Goal: Transaction & Acquisition: Purchase product/service

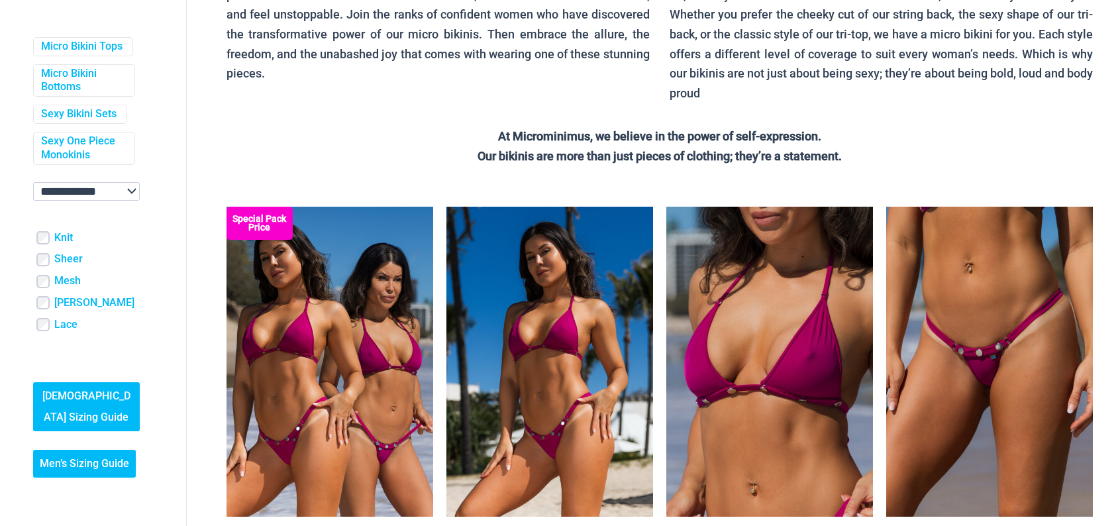
scroll to position [265, 0]
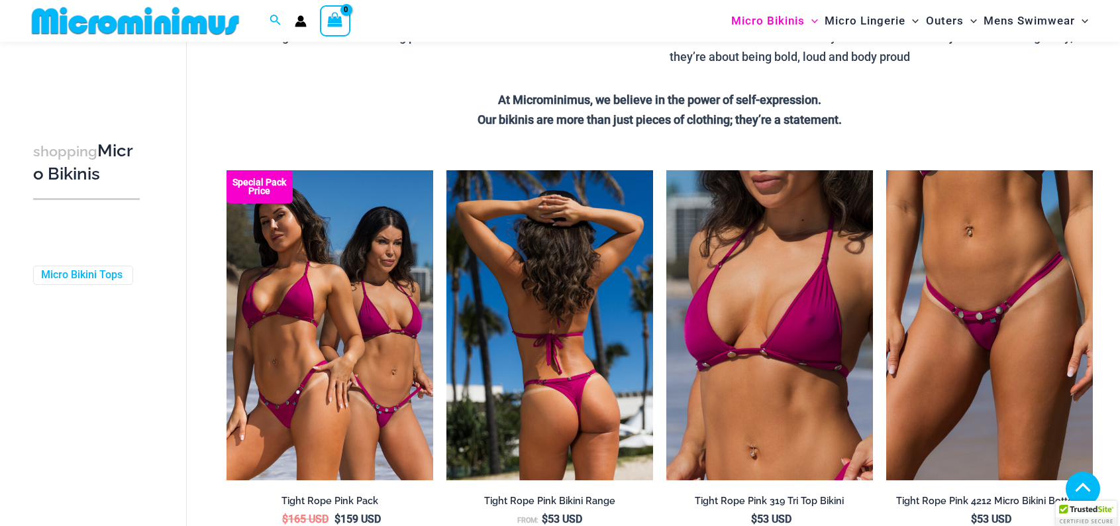
scroll to position [397, 0]
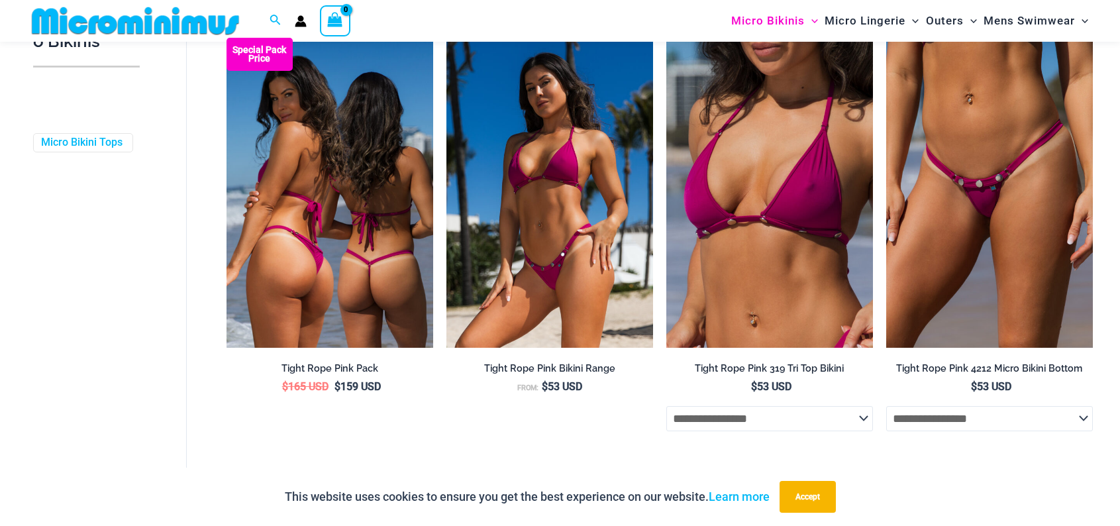
click at [324, 369] on h2 "Tight Rope Pink Pack" at bounding box center [329, 368] width 207 height 13
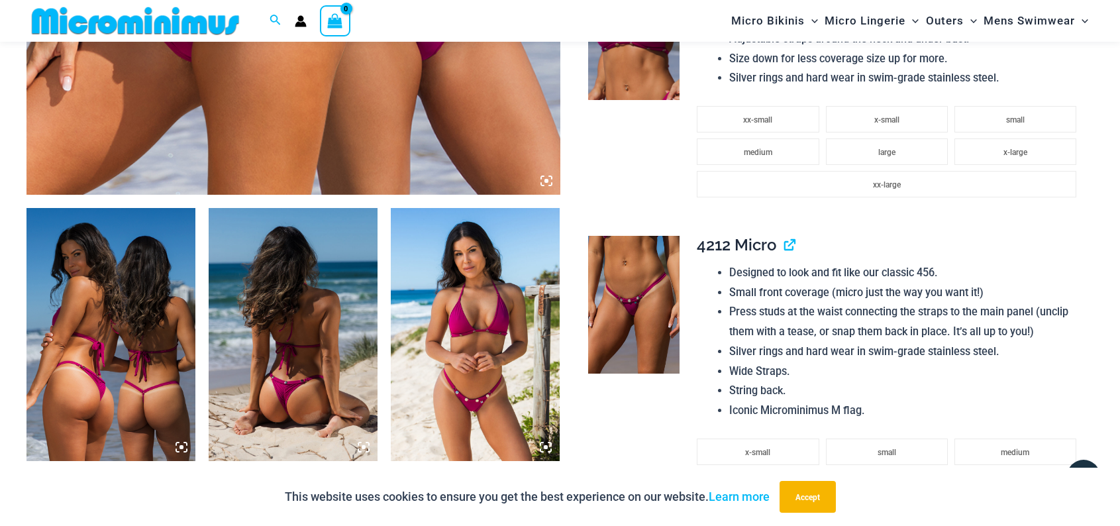
scroll to position [584, 0]
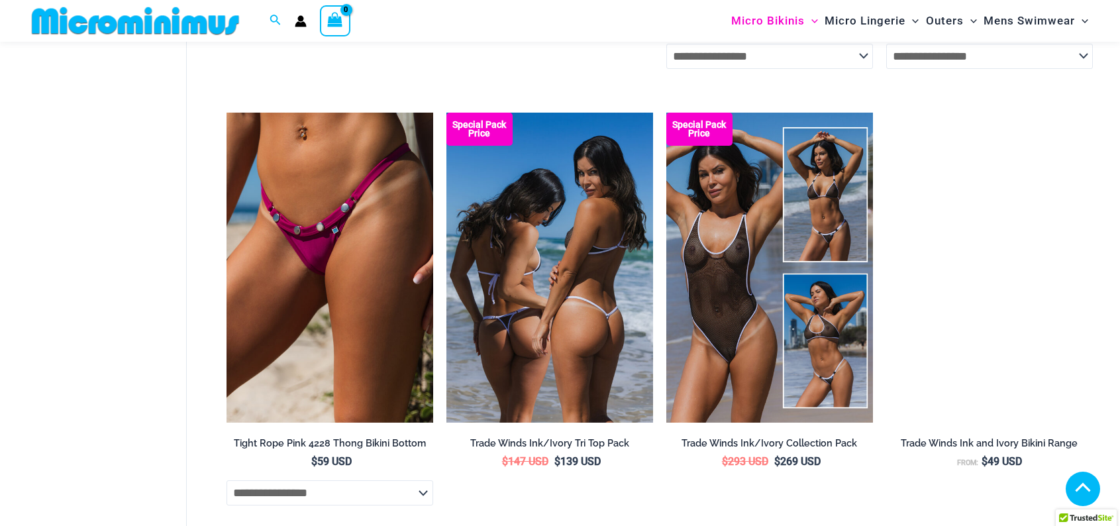
scroll to position [782, 0]
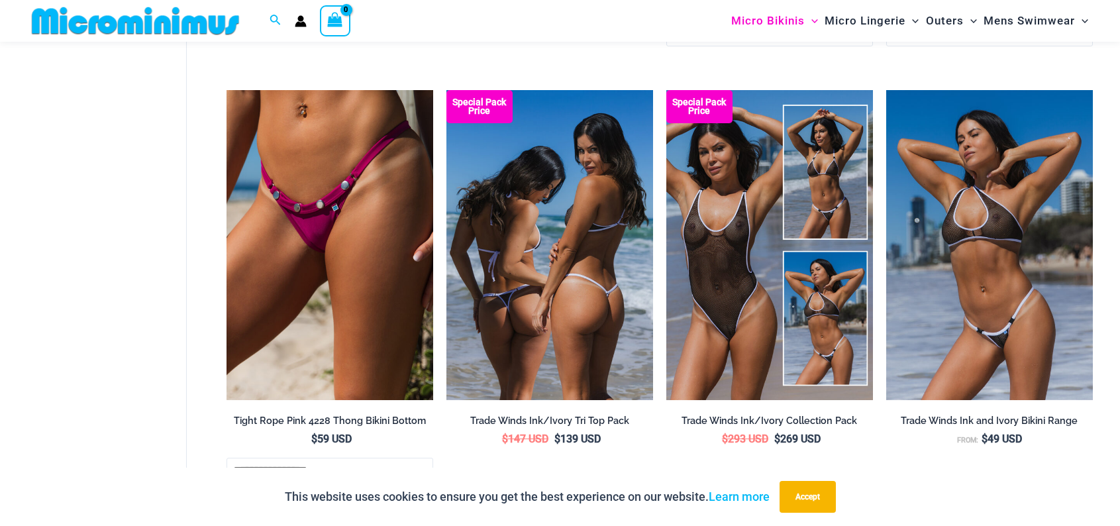
click at [524, 291] on img at bounding box center [549, 245] width 207 height 310
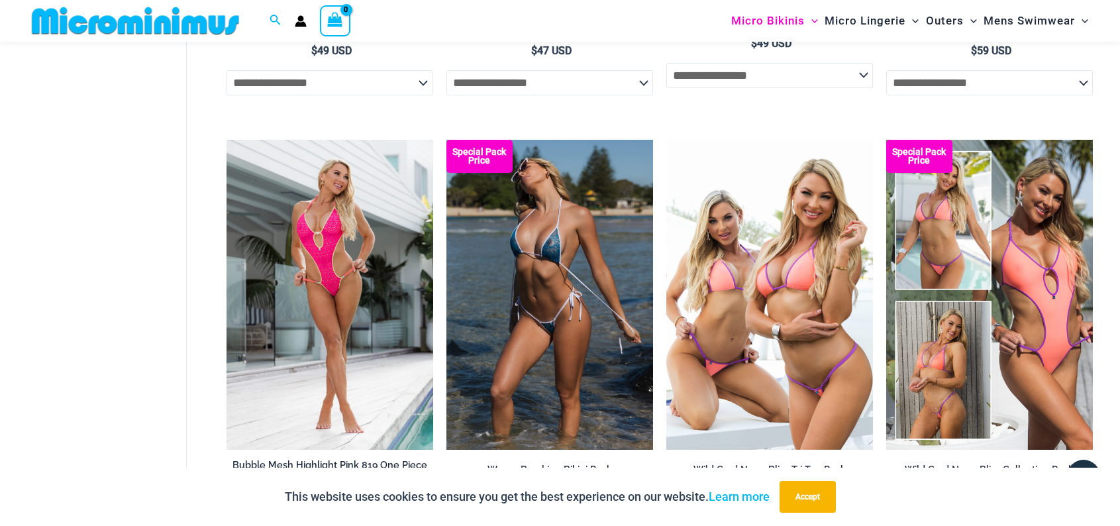
scroll to position [2570, 0]
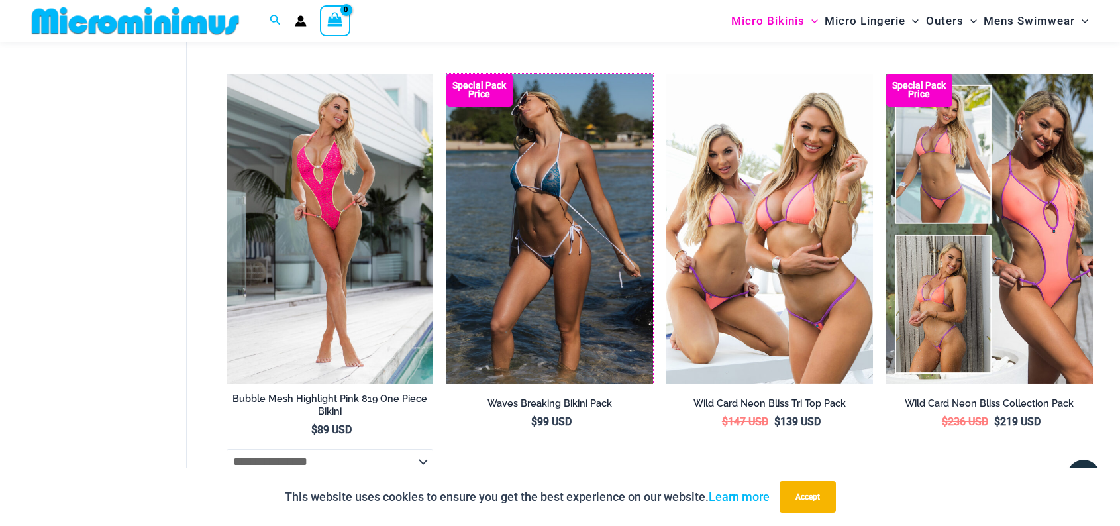
click at [446, 74] on img at bounding box center [446, 74] width 0 height 0
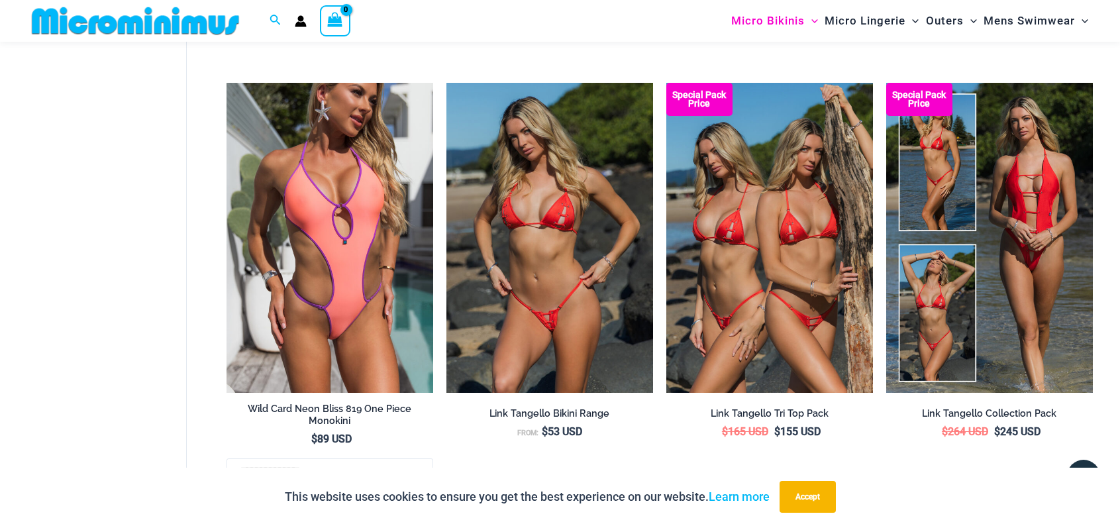
scroll to position [3497, 0]
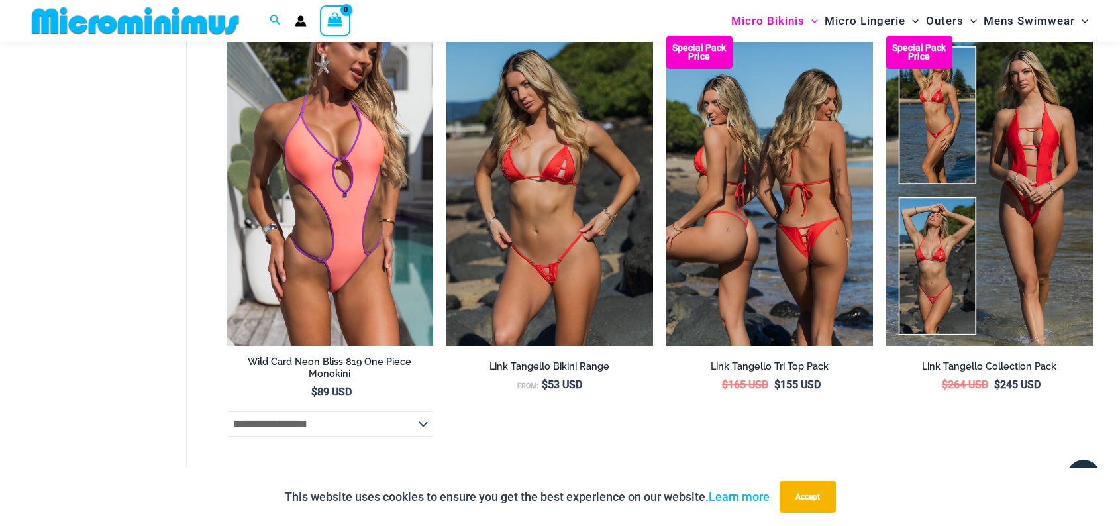
click at [803, 255] on img at bounding box center [769, 191] width 207 height 310
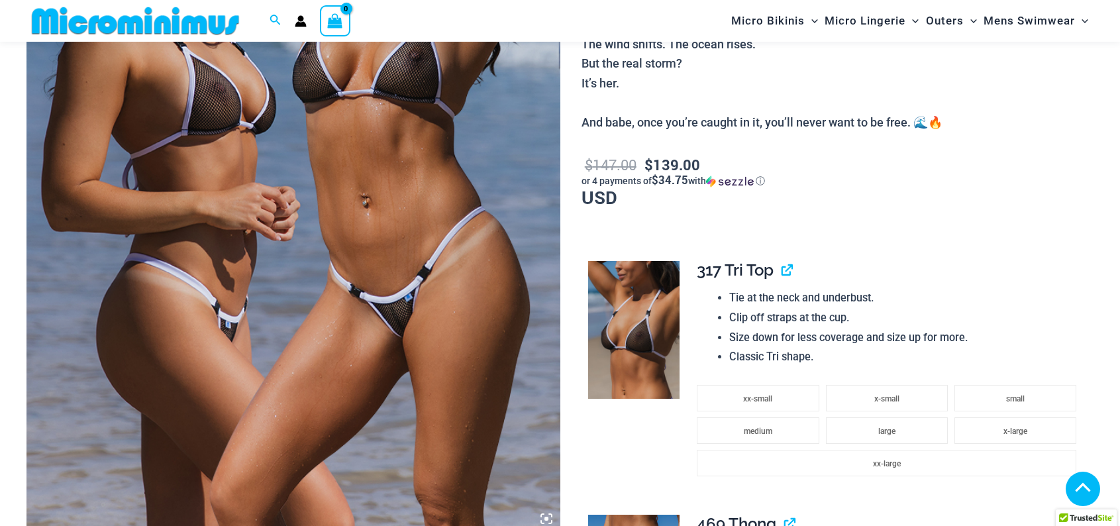
scroll to position [720, 0]
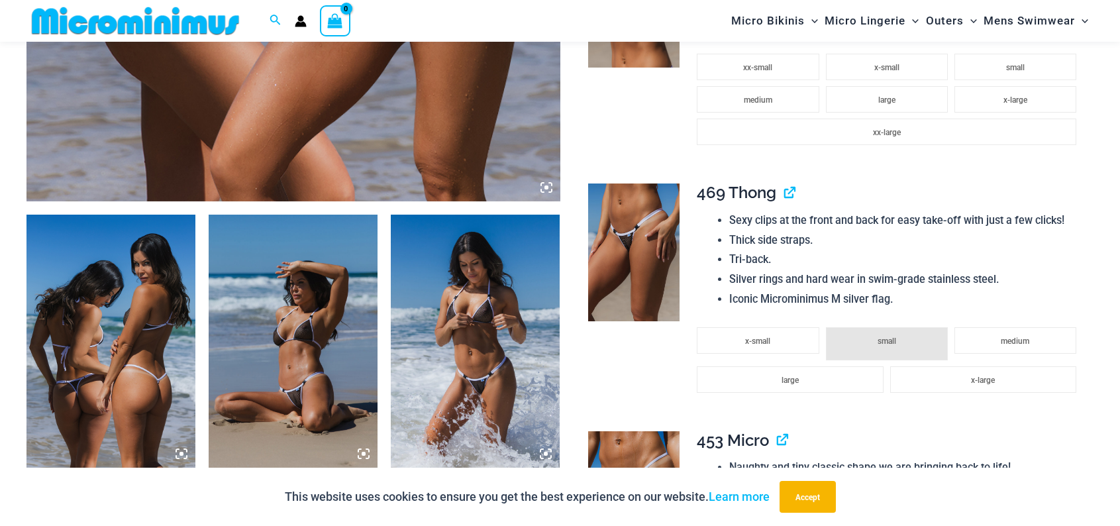
click at [116, 380] on img at bounding box center [110, 342] width 169 height 254
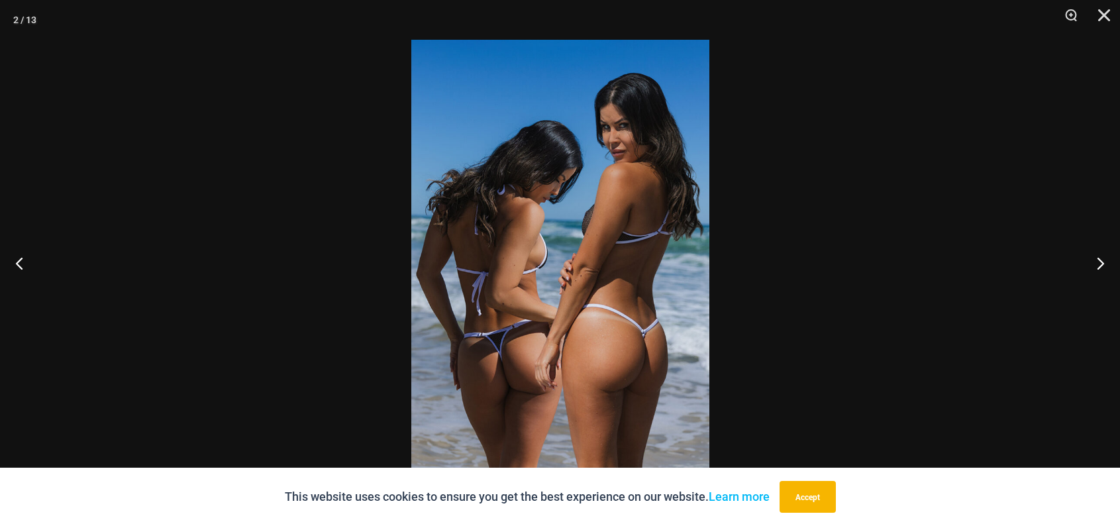
click at [528, 283] on img at bounding box center [560, 263] width 298 height 446
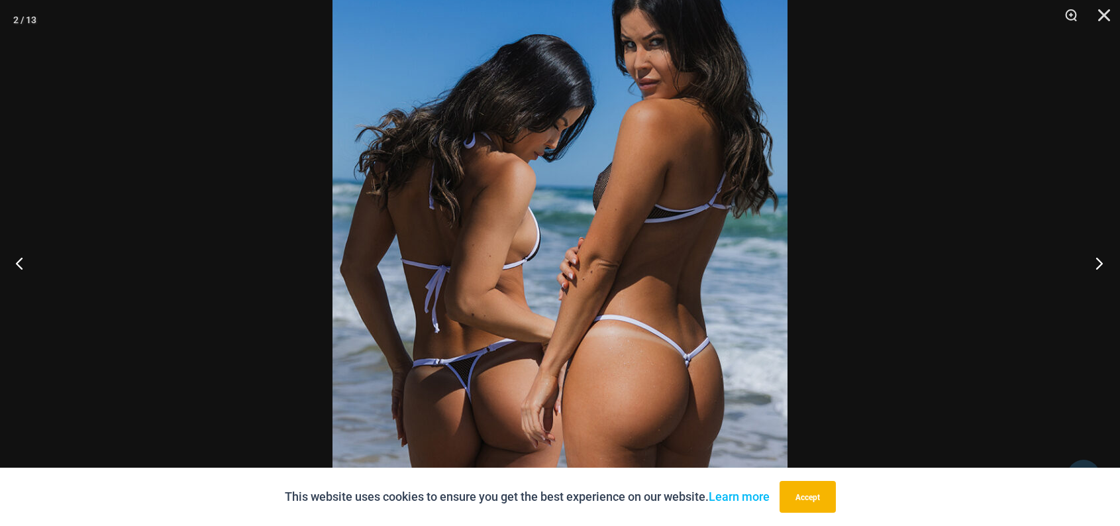
click at [1099, 264] on button "Next" at bounding box center [1095, 263] width 50 height 66
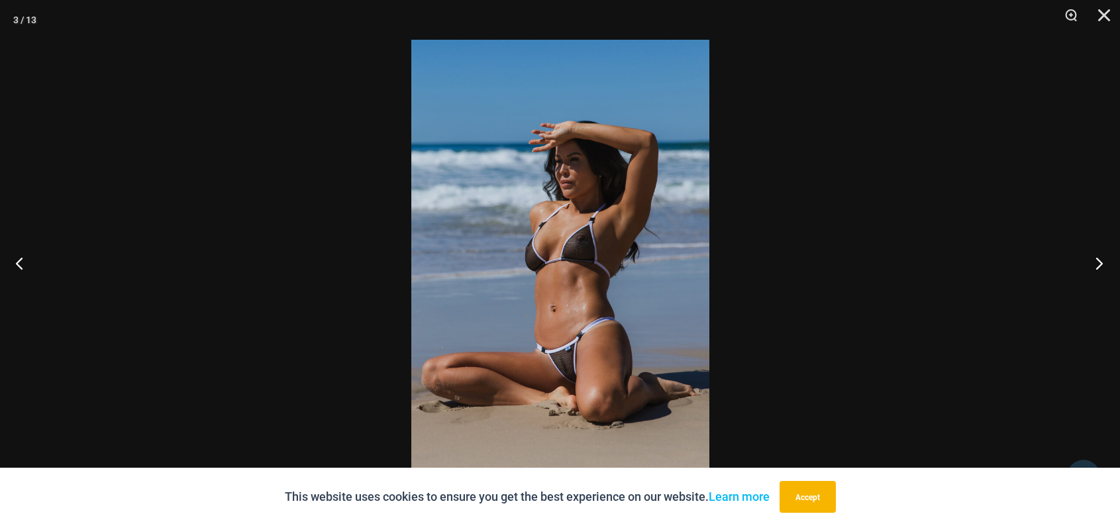
click at [1099, 264] on button "Next" at bounding box center [1095, 263] width 50 height 66
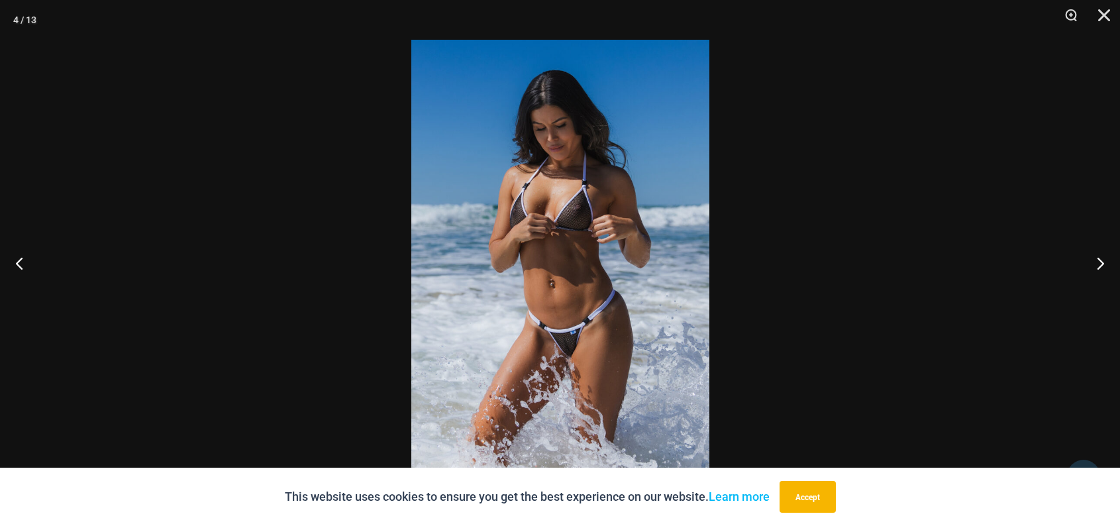
click at [559, 261] on img at bounding box center [560, 263] width 298 height 446
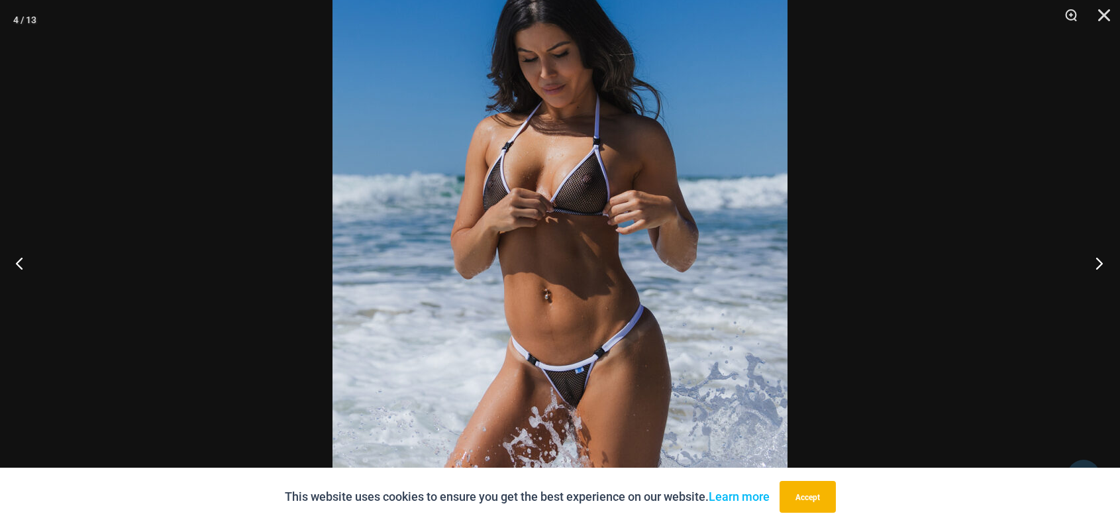
click at [1099, 262] on button "Next" at bounding box center [1095, 263] width 50 height 66
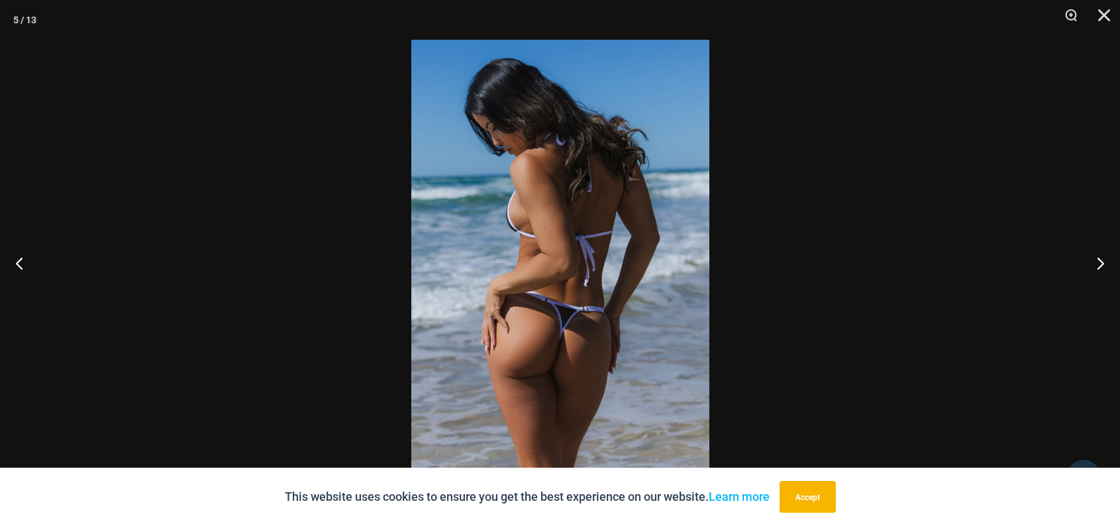
click at [607, 271] on img at bounding box center [560, 263] width 298 height 446
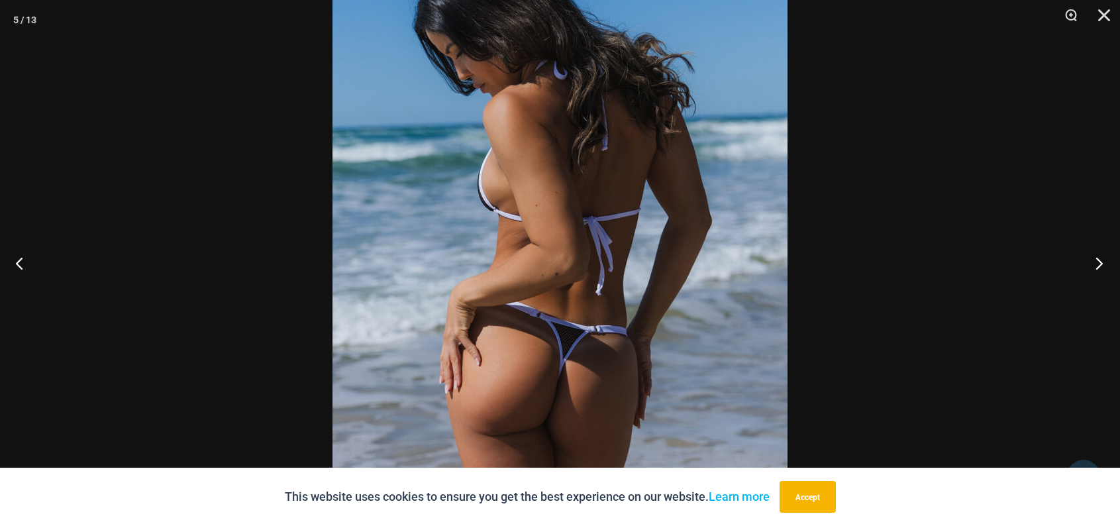
click at [1104, 256] on button "Next" at bounding box center [1095, 263] width 50 height 66
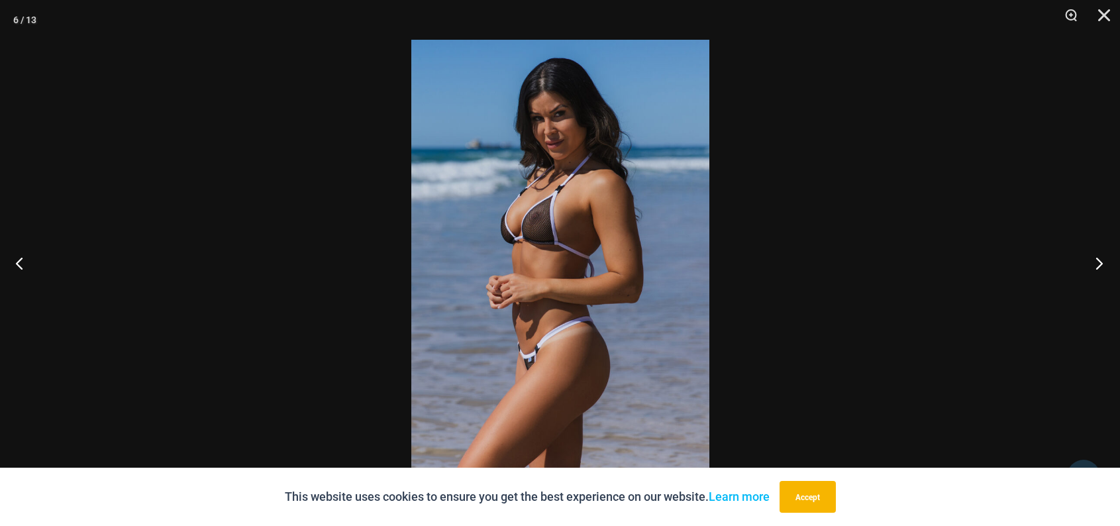
click at [1104, 256] on button "Next" at bounding box center [1095, 263] width 50 height 66
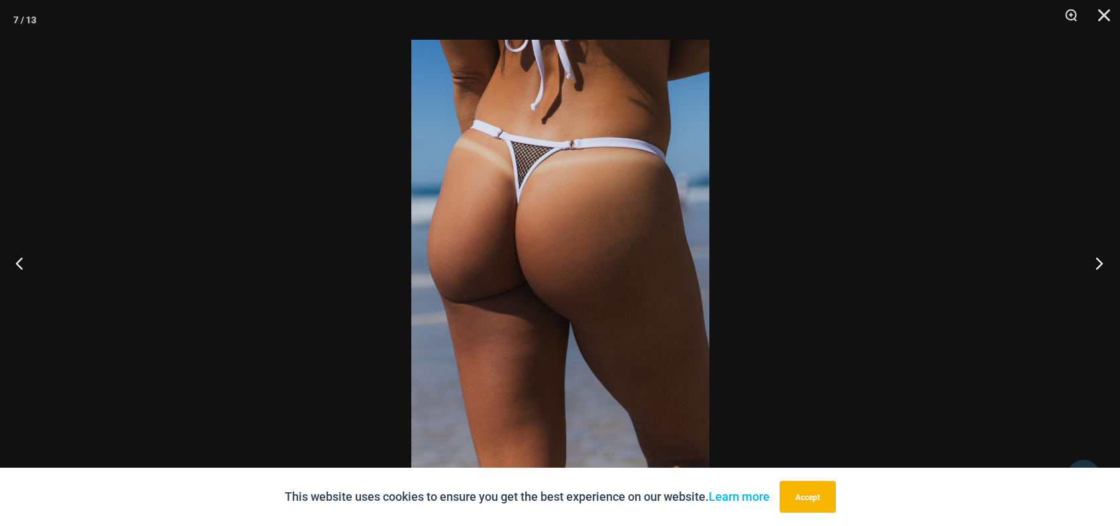
click at [1104, 256] on button "Next" at bounding box center [1095, 263] width 50 height 66
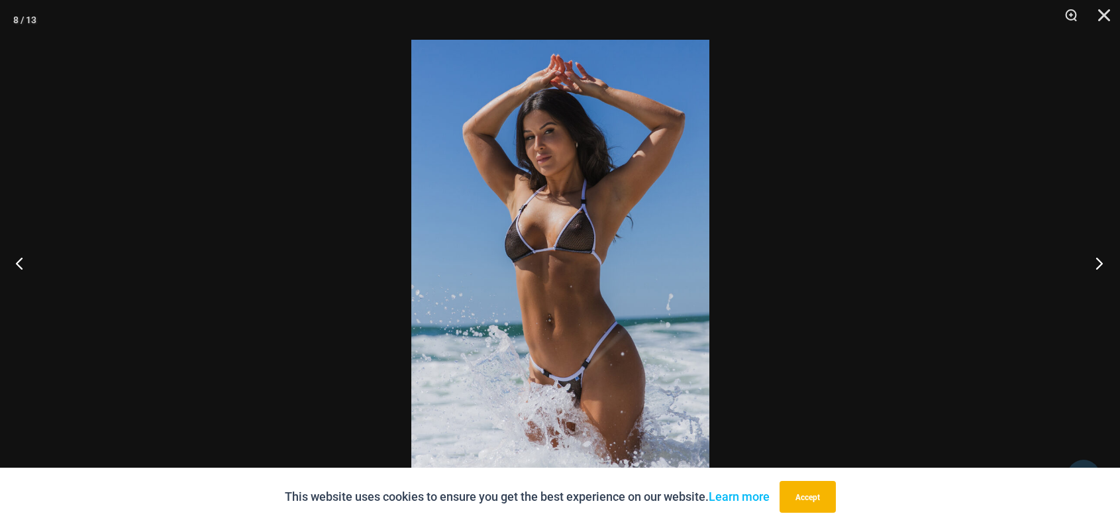
click at [1104, 256] on button "Next" at bounding box center [1095, 263] width 50 height 66
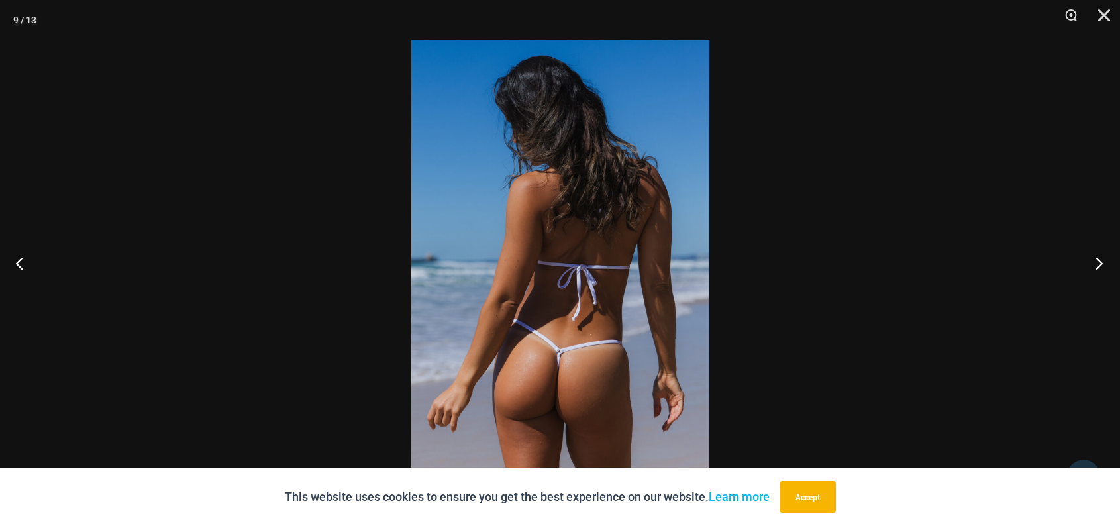
click at [1104, 256] on button "Next" at bounding box center [1095, 263] width 50 height 66
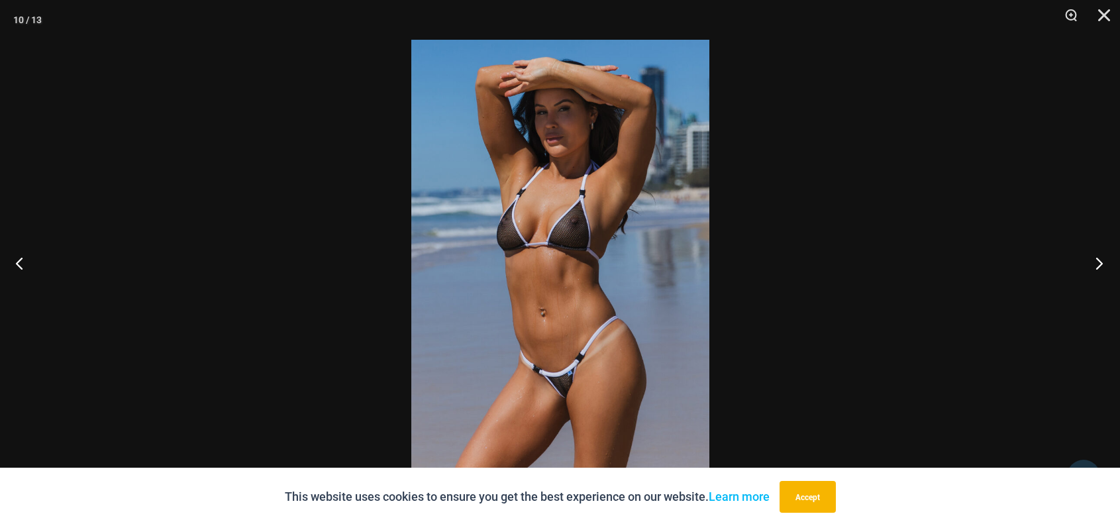
click at [1104, 256] on button "Next" at bounding box center [1095, 263] width 50 height 66
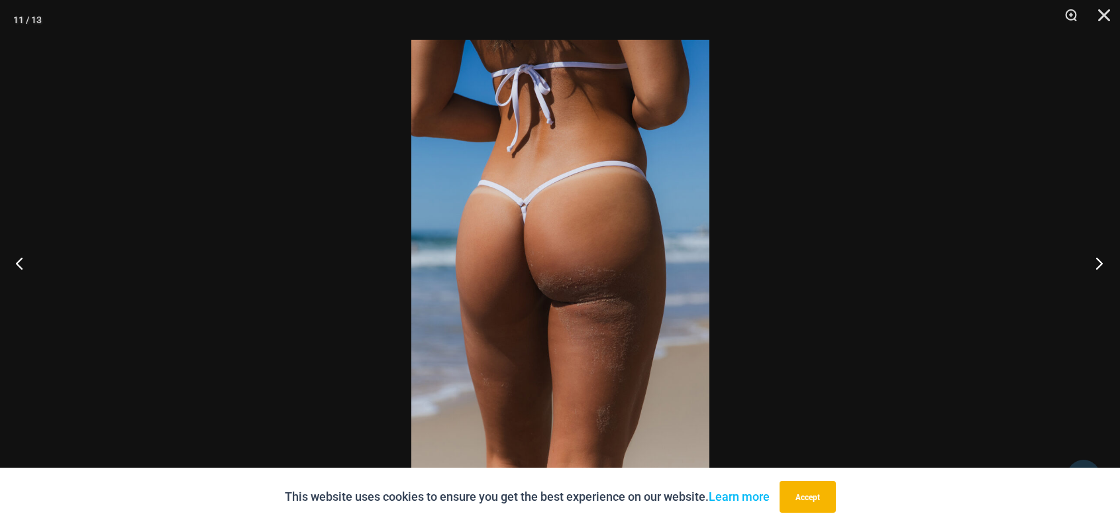
click at [1104, 256] on button "Next" at bounding box center [1095, 263] width 50 height 66
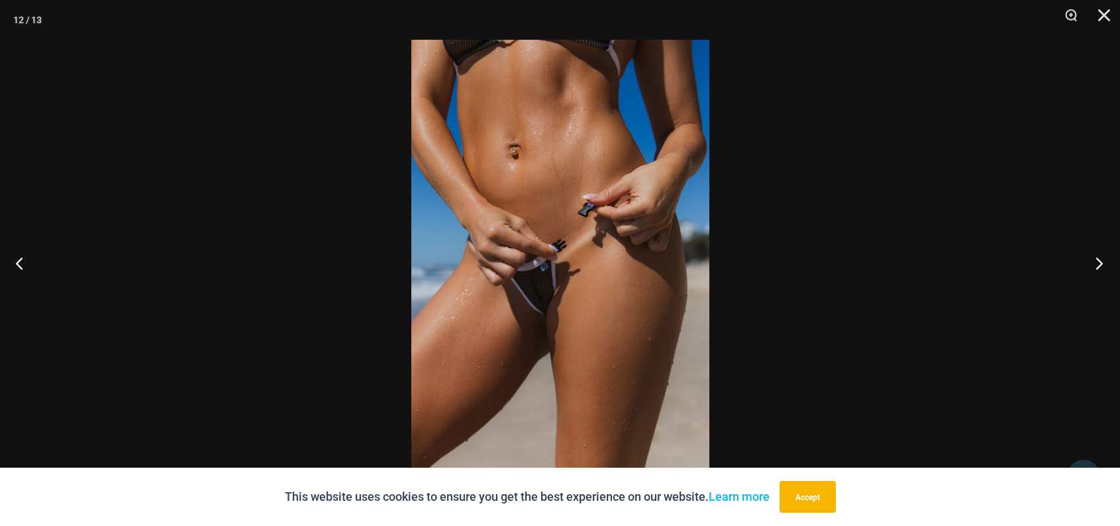
click at [1104, 256] on button "Next" at bounding box center [1095, 263] width 50 height 66
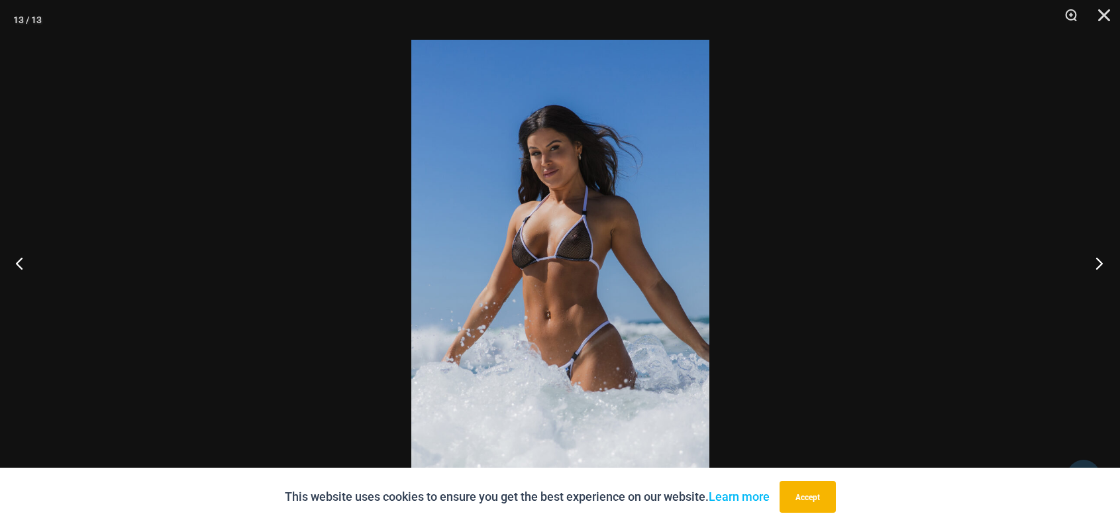
click at [1104, 256] on button "Next" at bounding box center [1095, 263] width 50 height 66
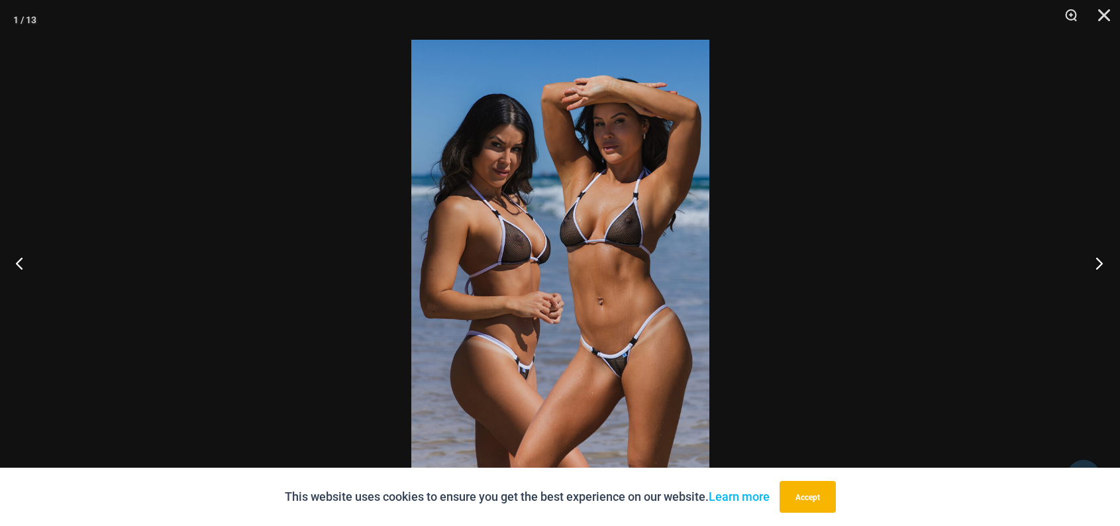
click at [1104, 256] on button "Next" at bounding box center [1095, 263] width 50 height 66
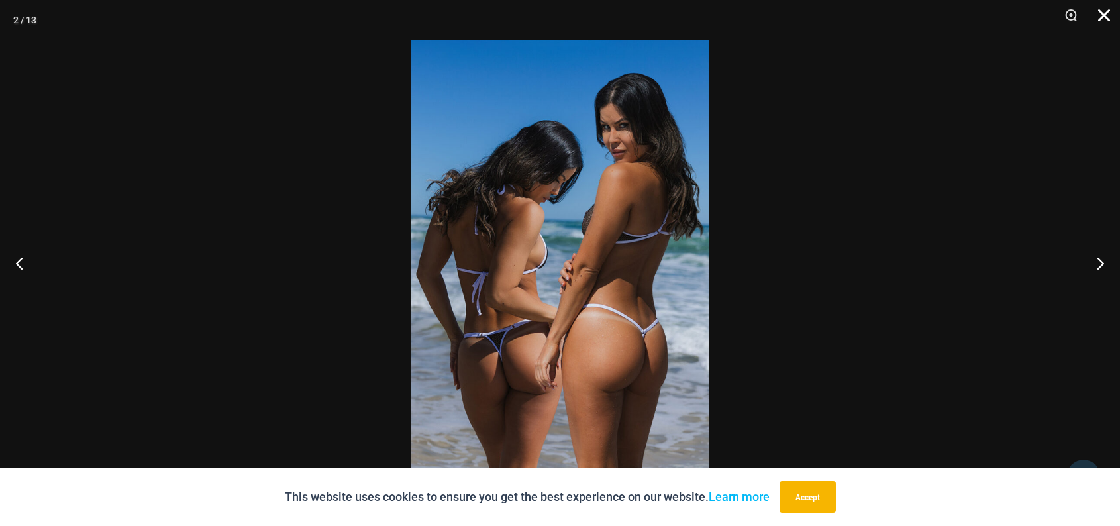
click at [1099, 15] on button "Close" at bounding box center [1099, 20] width 33 height 40
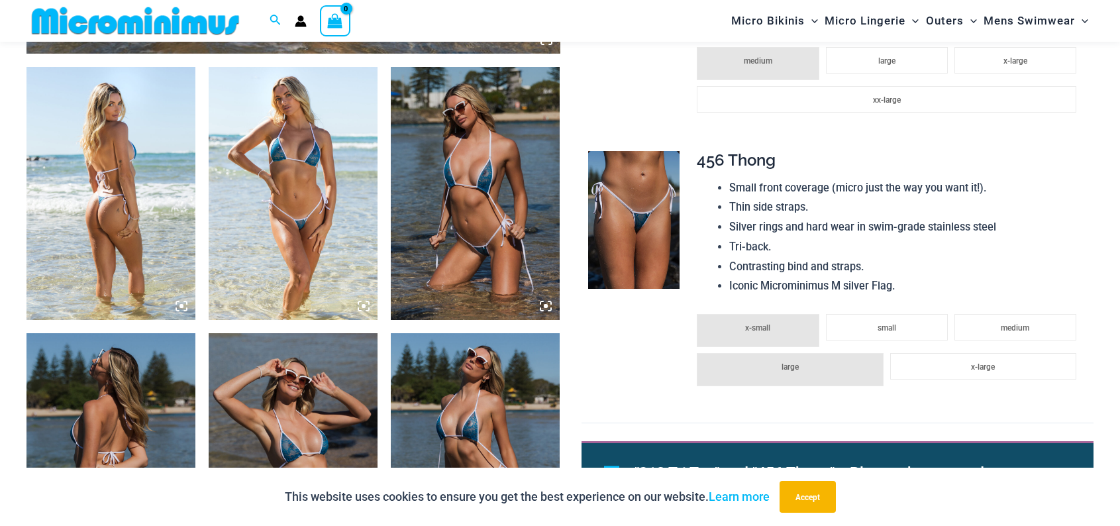
scroll to position [849, 0]
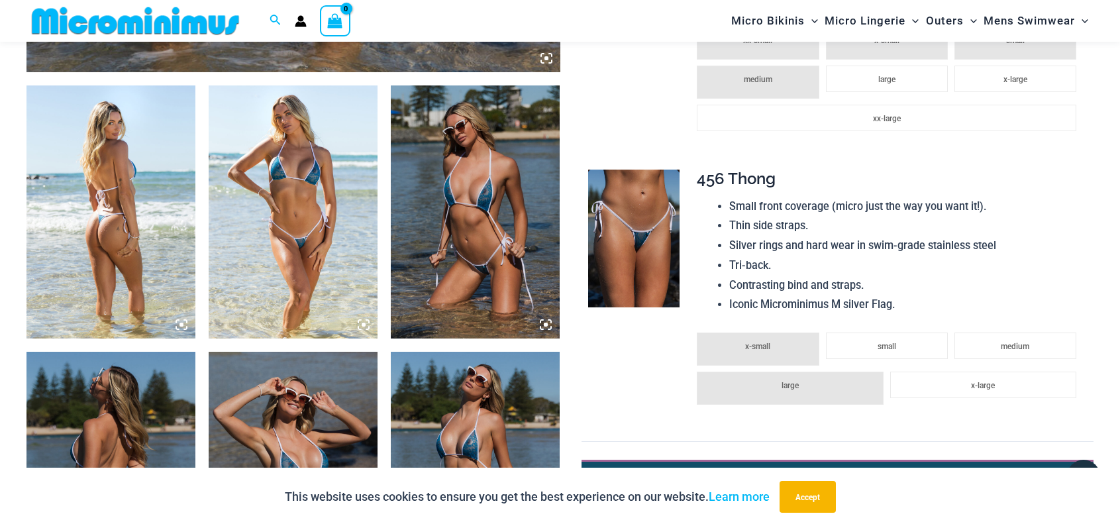
click at [284, 205] on img at bounding box center [293, 212] width 169 height 254
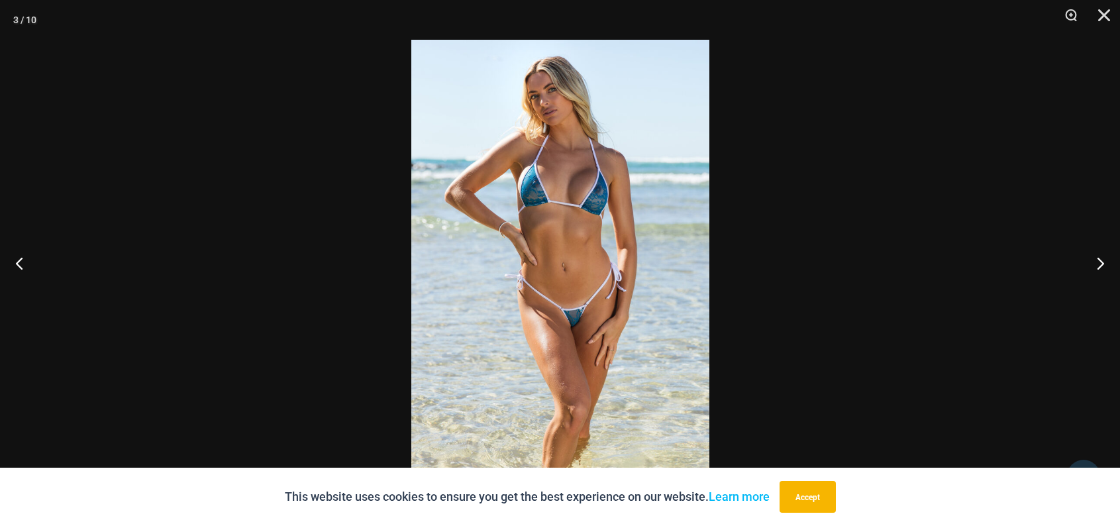
click at [595, 242] on img at bounding box center [560, 263] width 298 height 446
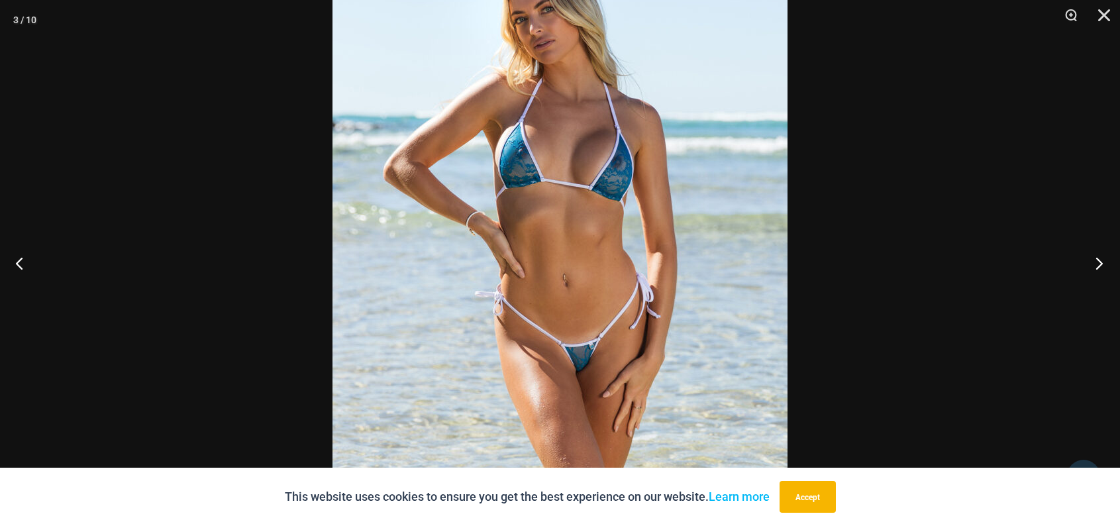
click at [1091, 265] on button "Next" at bounding box center [1095, 263] width 50 height 66
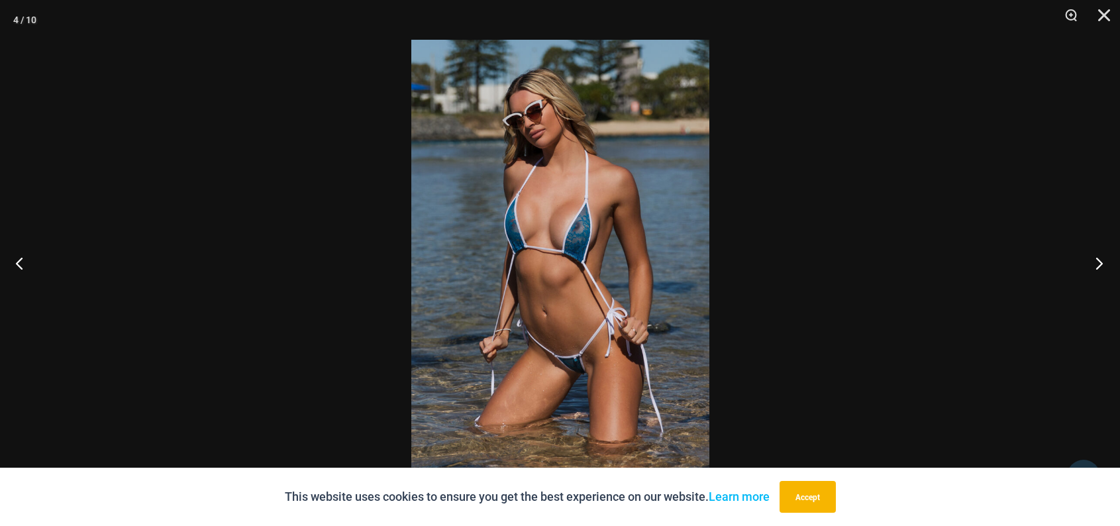
click at [1093, 259] on button "Next" at bounding box center [1095, 263] width 50 height 66
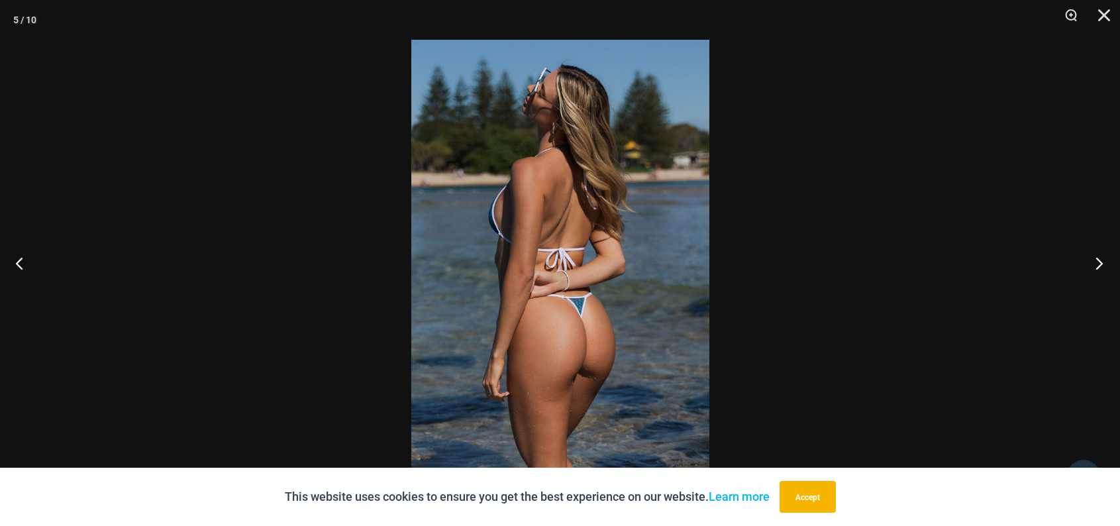
click at [1093, 259] on button "Next" at bounding box center [1095, 263] width 50 height 66
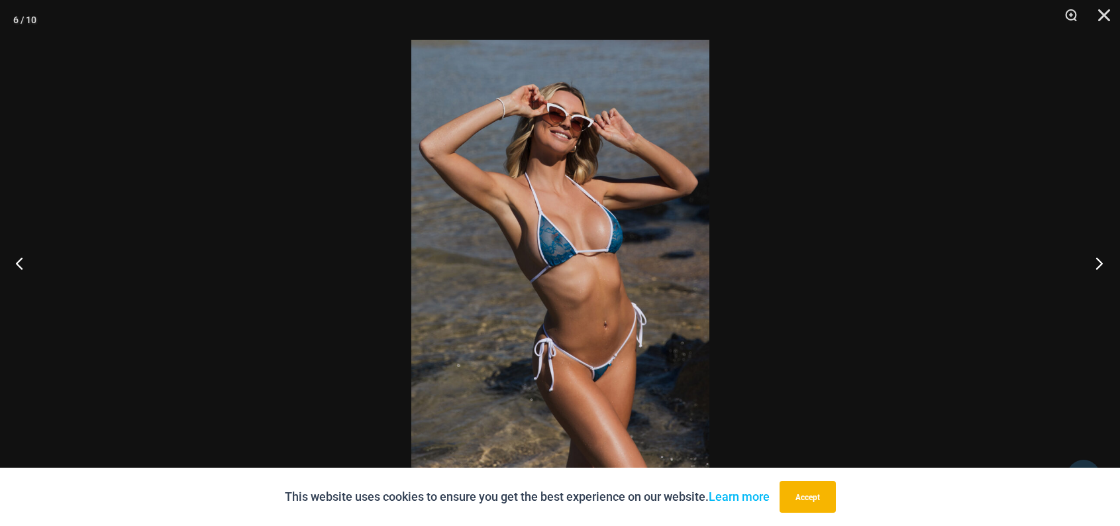
click at [1093, 259] on button "Next" at bounding box center [1095, 263] width 50 height 66
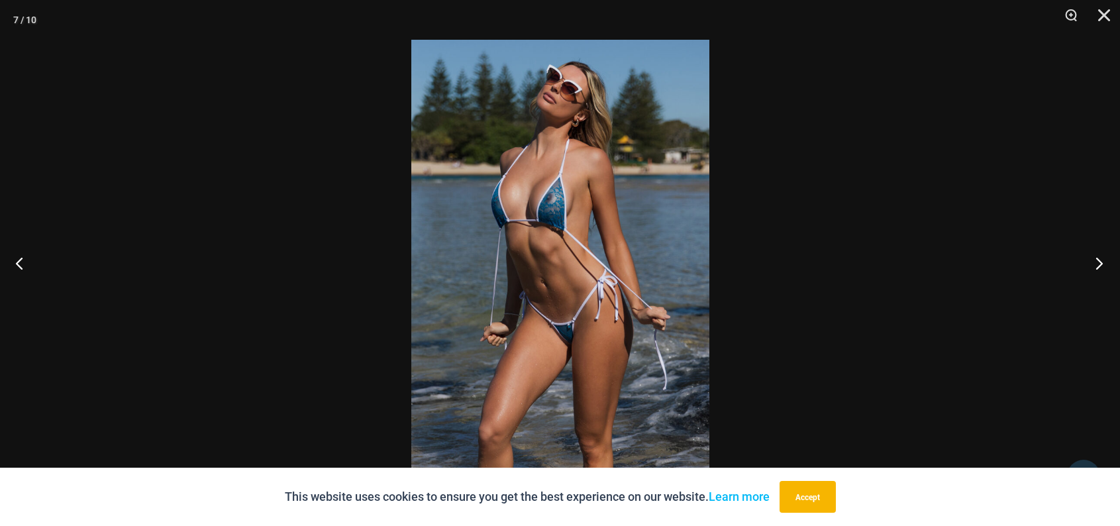
click at [1093, 259] on button "Next" at bounding box center [1095, 263] width 50 height 66
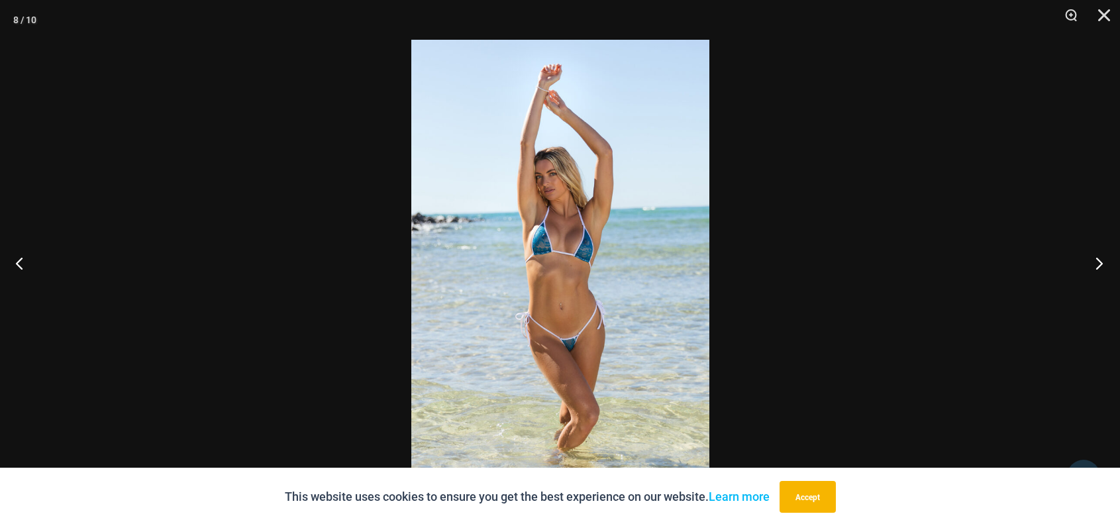
click at [1093, 259] on button "Next" at bounding box center [1095, 263] width 50 height 66
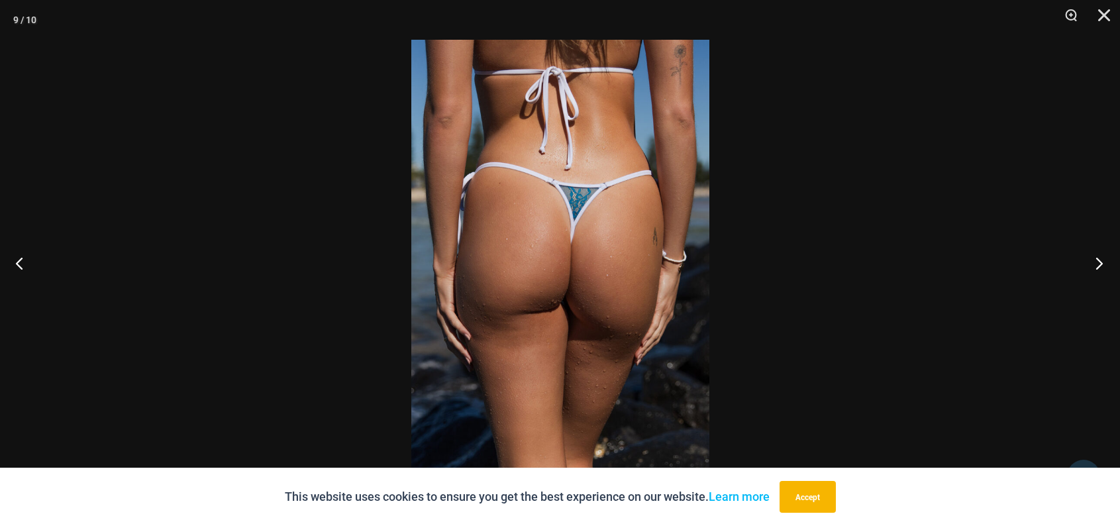
click at [1093, 259] on button "Next" at bounding box center [1095, 263] width 50 height 66
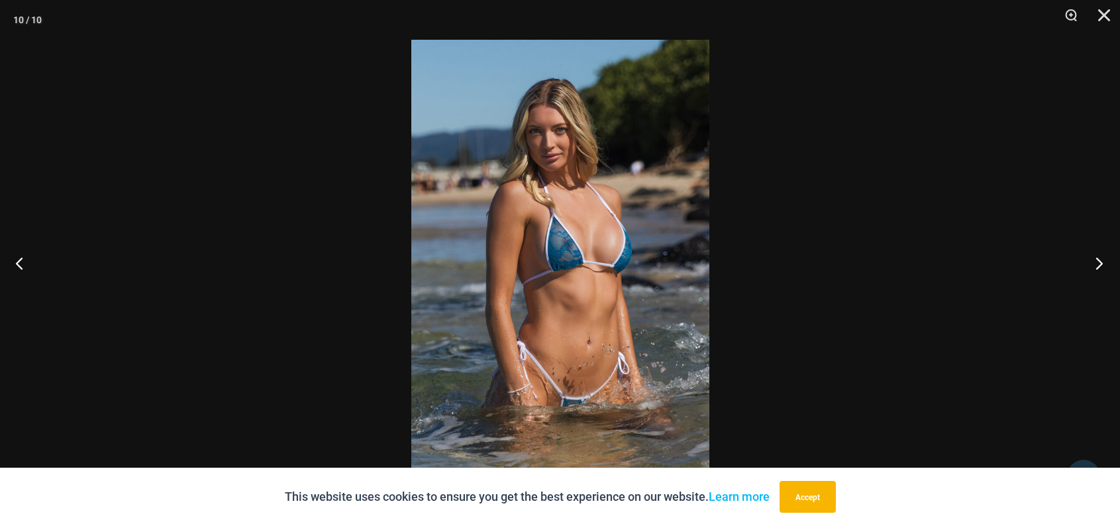
click at [1093, 259] on button "Next" at bounding box center [1095, 263] width 50 height 66
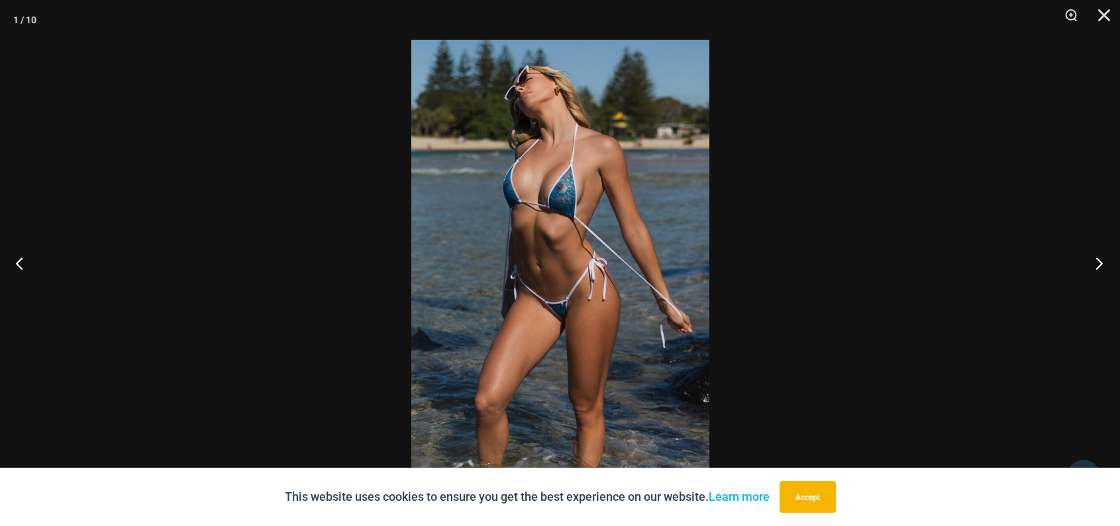
click at [1093, 259] on button "Next" at bounding box center [1095, 263] width 50 height 66
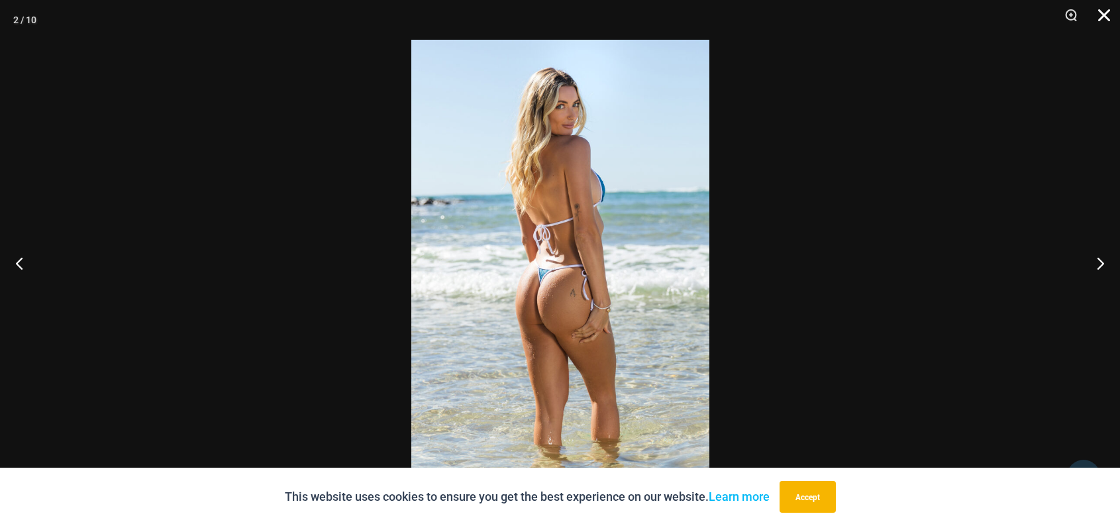
click at [1104, 18] on button "Close" at bounding box center [1099, 20] width 33 height 40
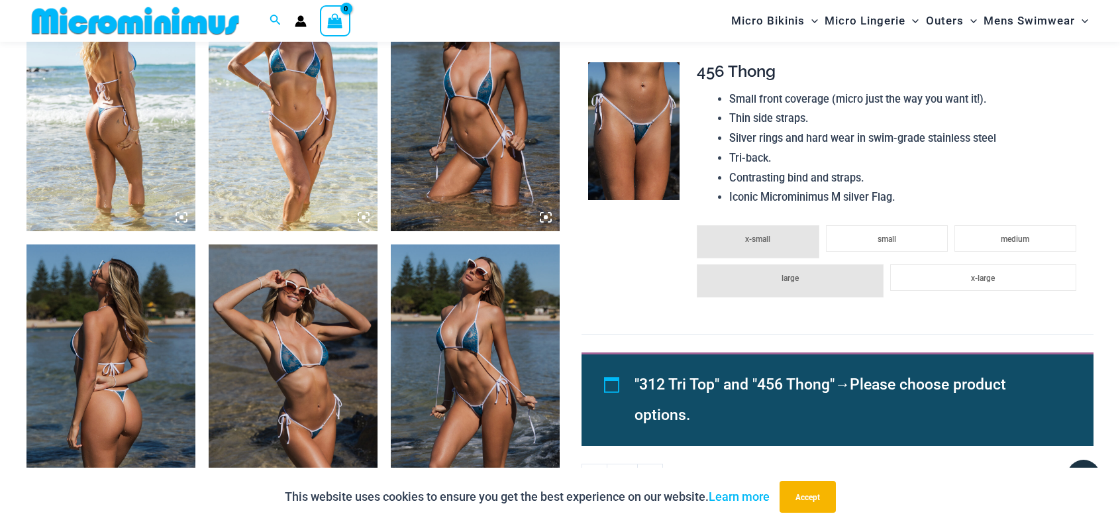
scroll to position [1048, 0]
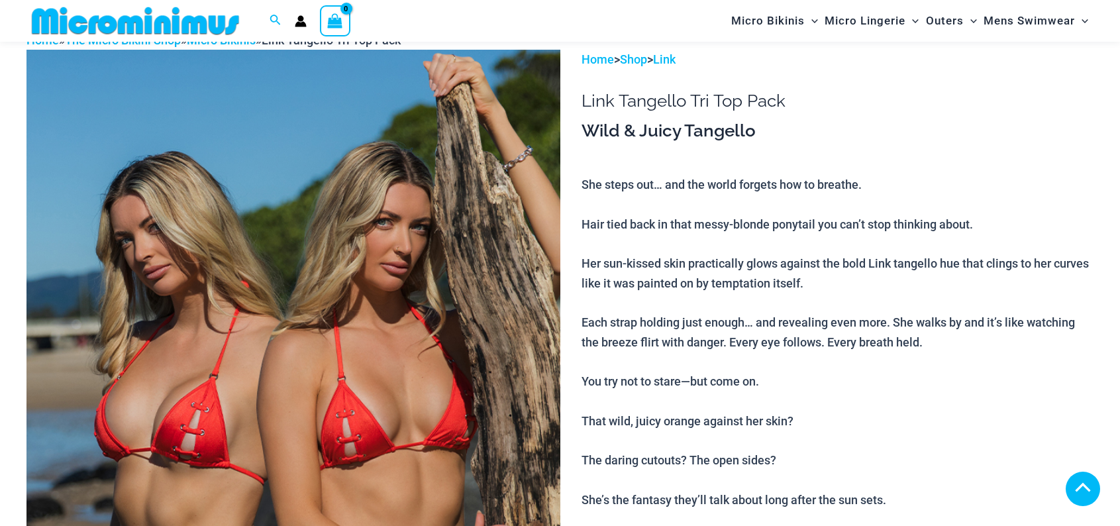
scroll to position [305, 0]
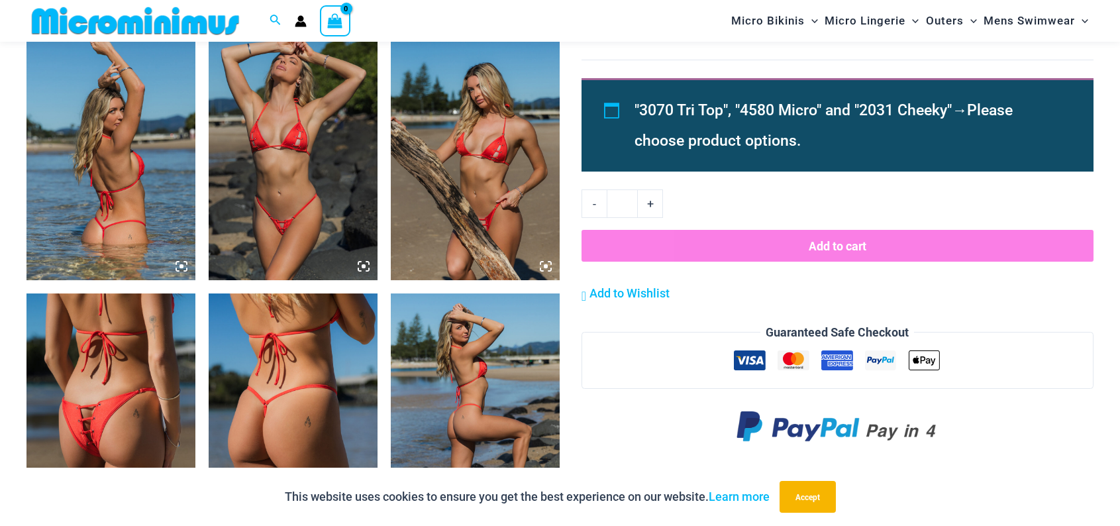
scroll to position [1445, 0]
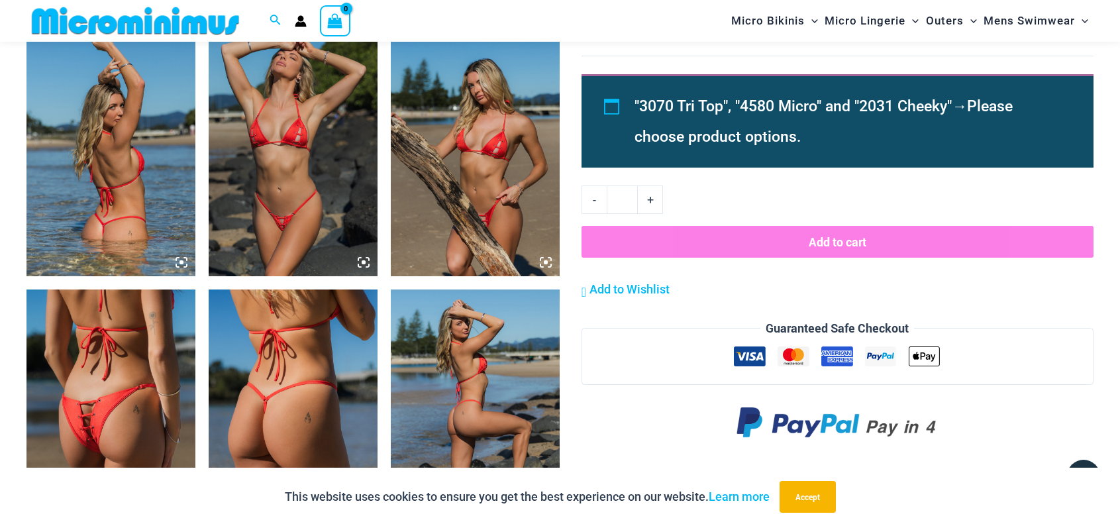
click at [89, 415] on img at bounding box center [110, 416] width 169 height 254
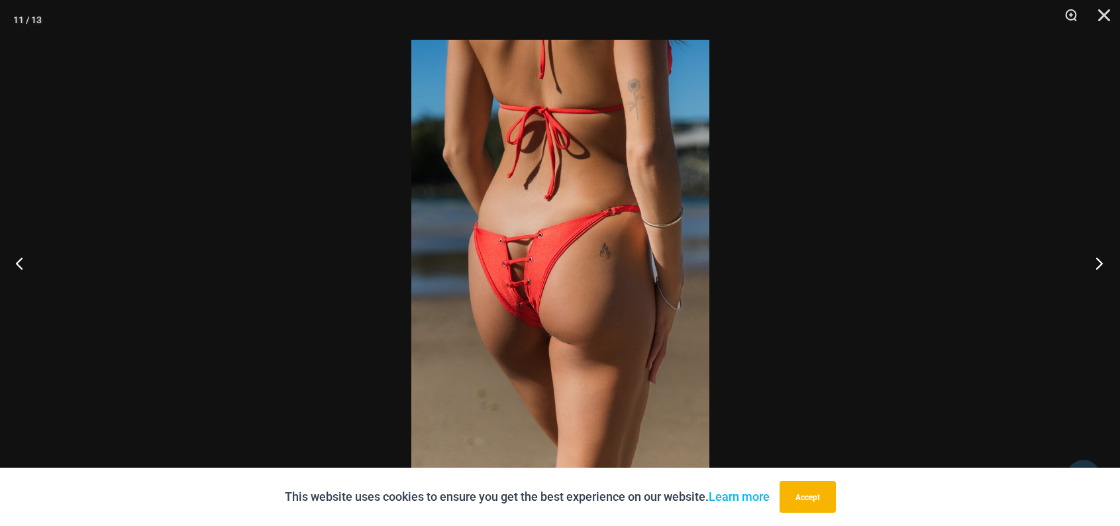
click at [1099, 264] on button "Next" at bounding box center [1095, 263] width 50 height 66
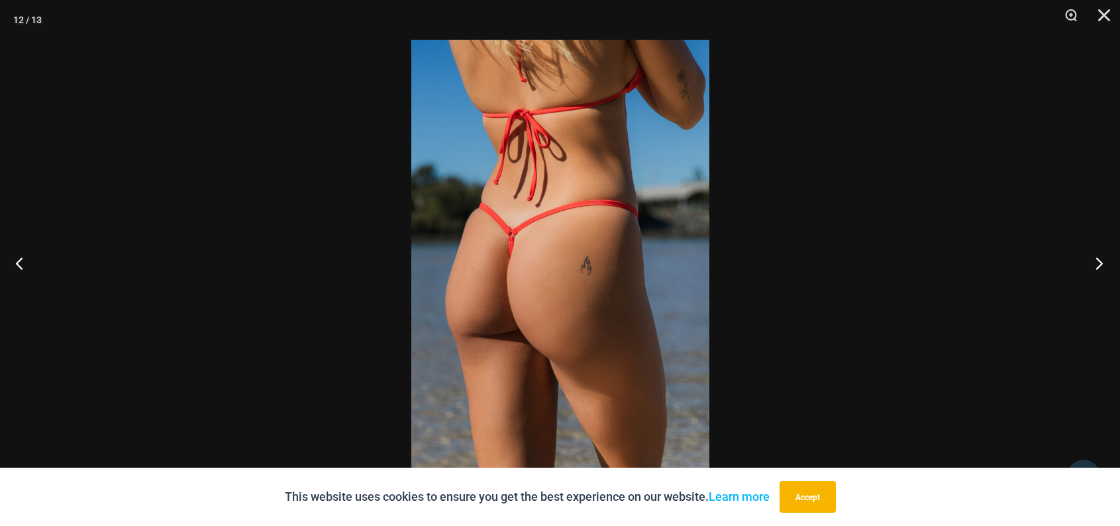
click at [1099, 264] on button "Next" at bounding box center [1095, 263] width 50 height 66
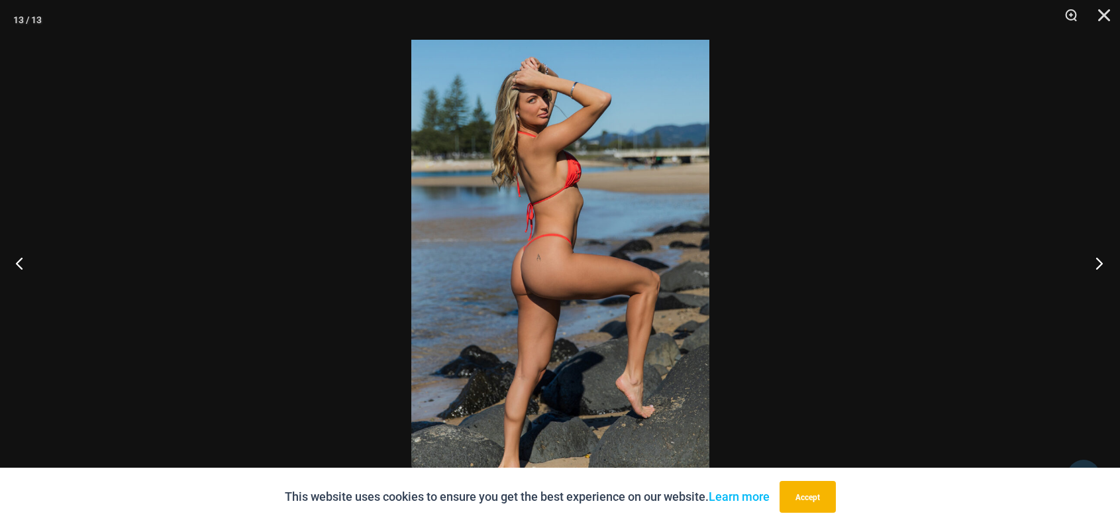
click at [1099, 264] on button "Next" at bounding box center [1095, 263] width 50 height 66
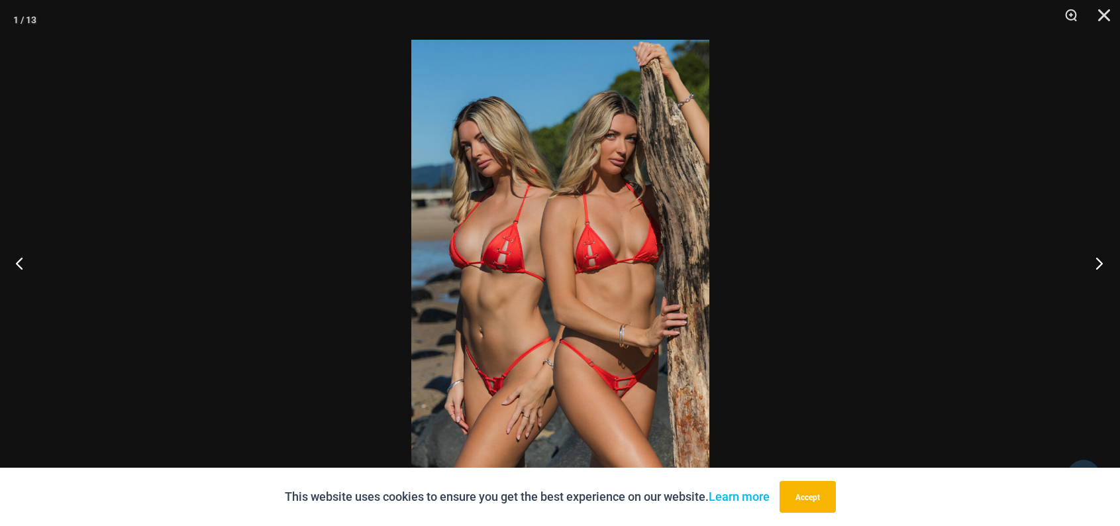
click at [1099, 264] on button "Next" at bounding box center [1095, 263] width 50 height 66
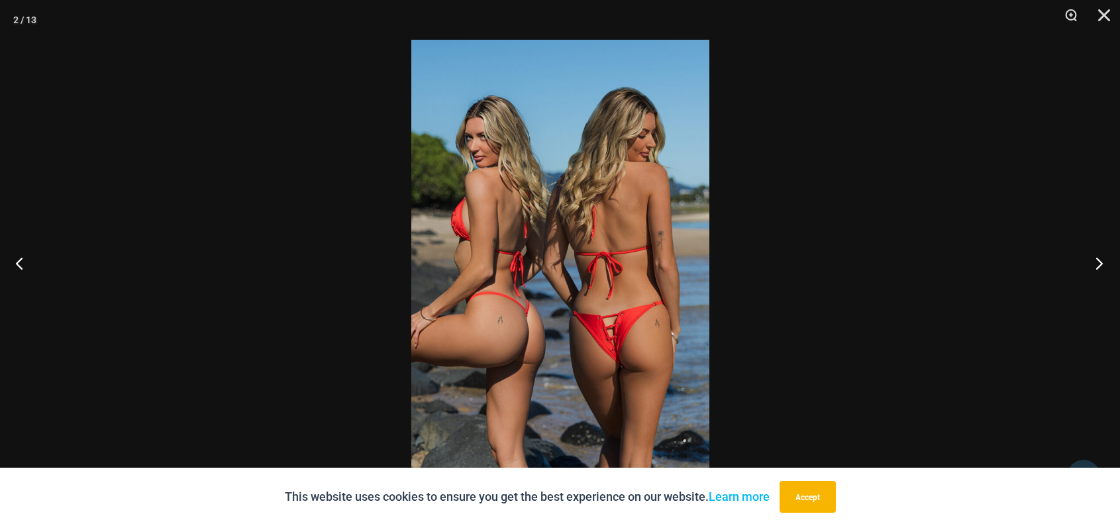
click at [1099, 264] on button "Next" at bounding box center [1095, 263] width 50 height 66
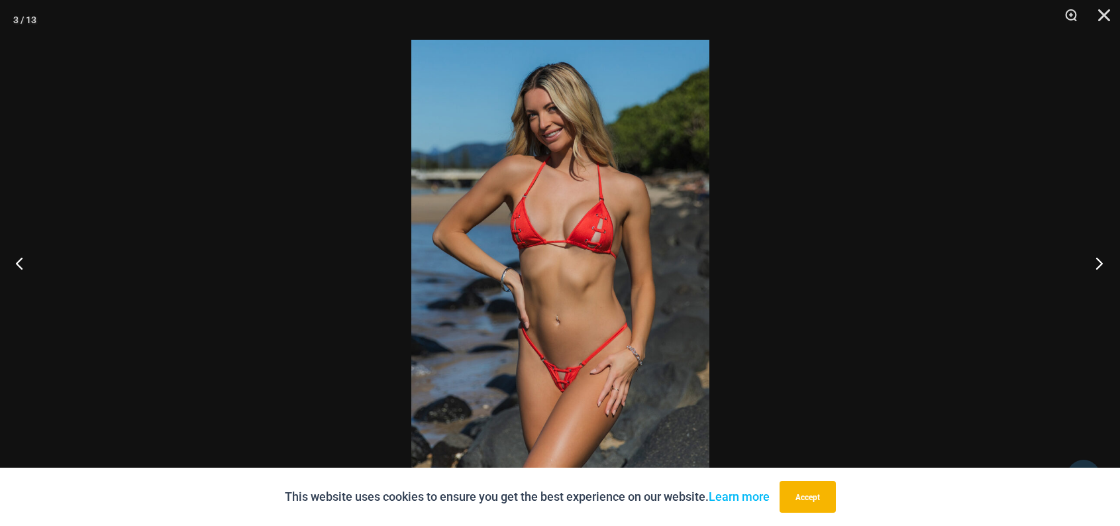
click at [1099, 264] on button "Next" at bounding box center [1095, 263] width 50 height 66
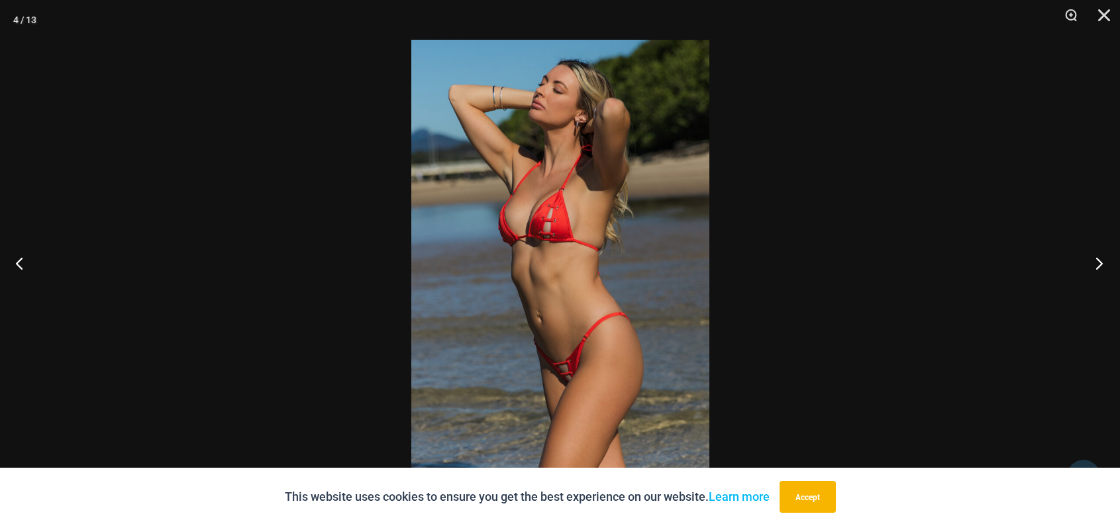
click at [1099, 264] on button "Next" at bounding box center [1095, 263] width 50 height 66
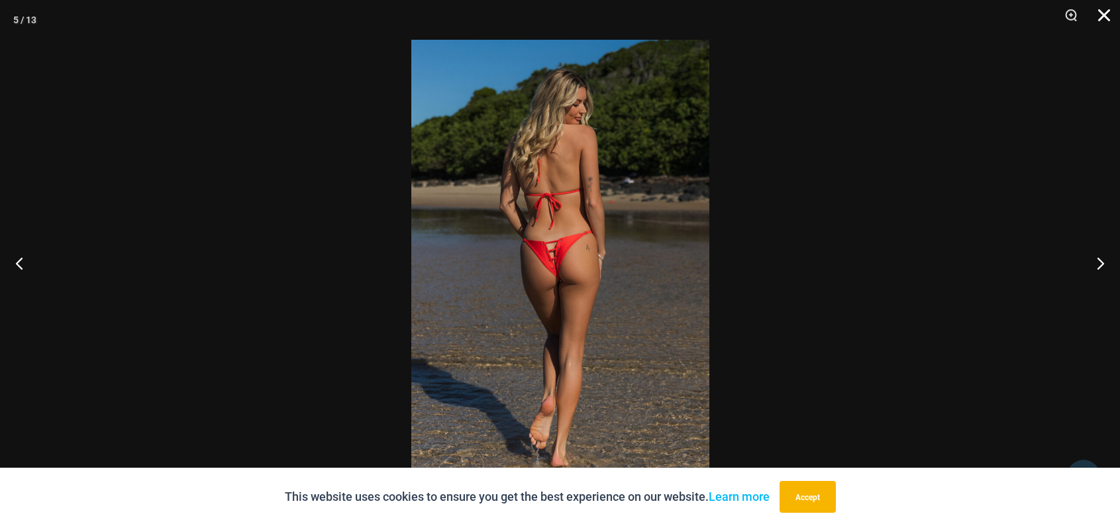
click at [1101, 11] on button "Close" at bounding box center [1099, 20] width 33 height 40
